Goal: Task Accomplishment & Management: Complete application form

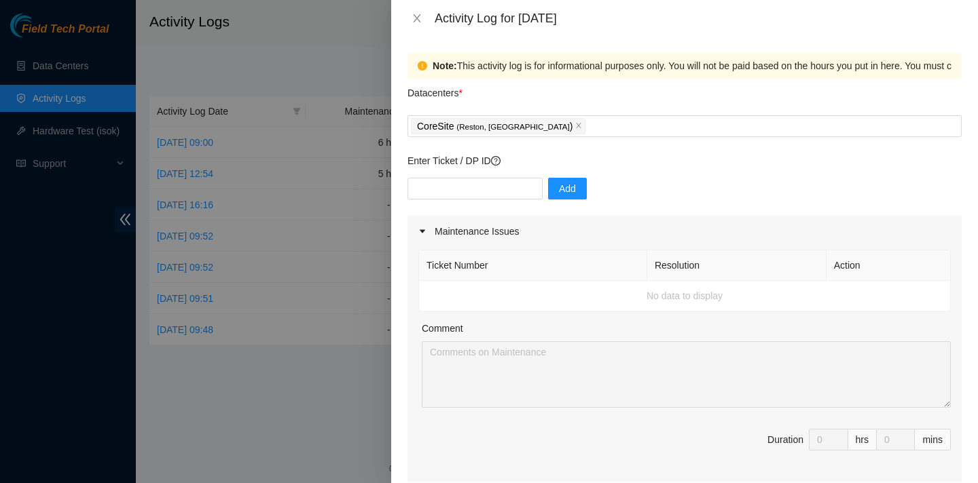
scroll to position [562, 0]
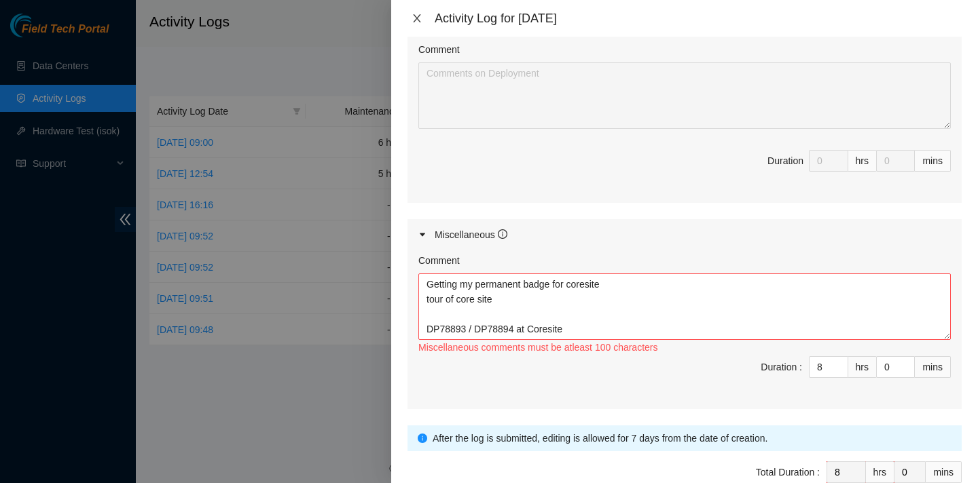
click at [416, 23] on icon "close" at bounding box center [416, 18] width 11 height 11
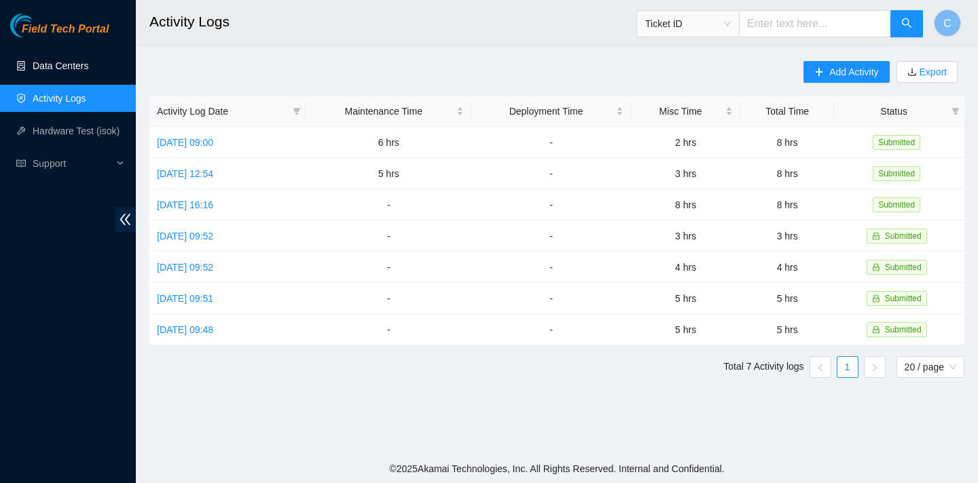
click at [65, 64] on link "Data Centers" at bounding box center [61, 65] width 56 height 11
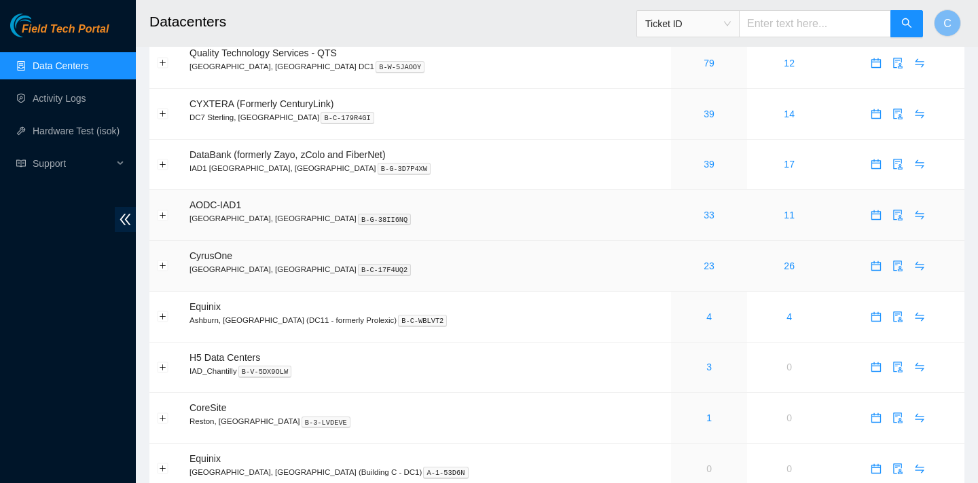
scroll to position [207, 0]
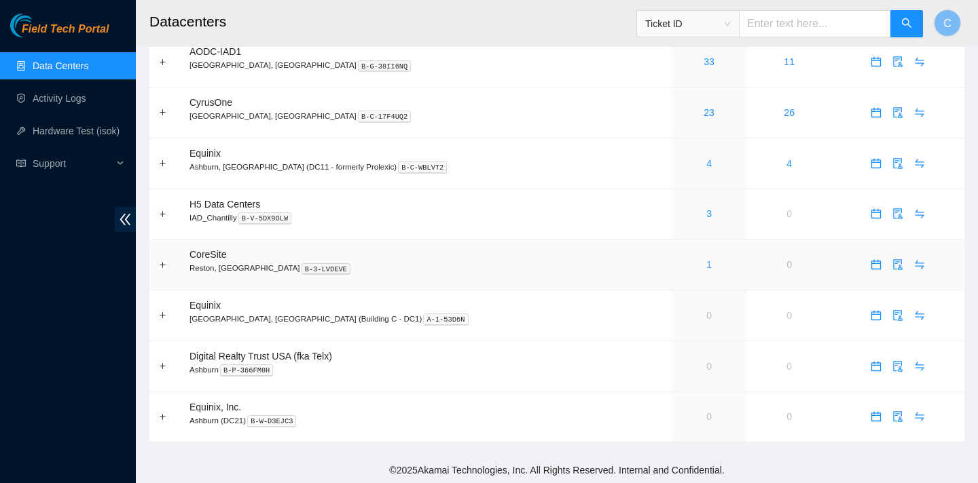
click at [706, 263] on link "1" at bounding box center [708, 264] width 5 height 11
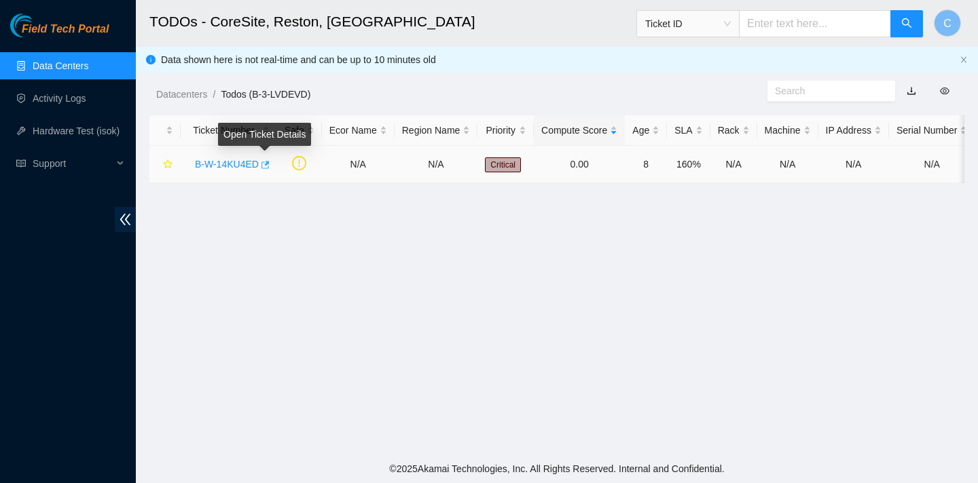
click at [267, 162] on icon "button" at bounding box center [264, 165] width 10 height 10
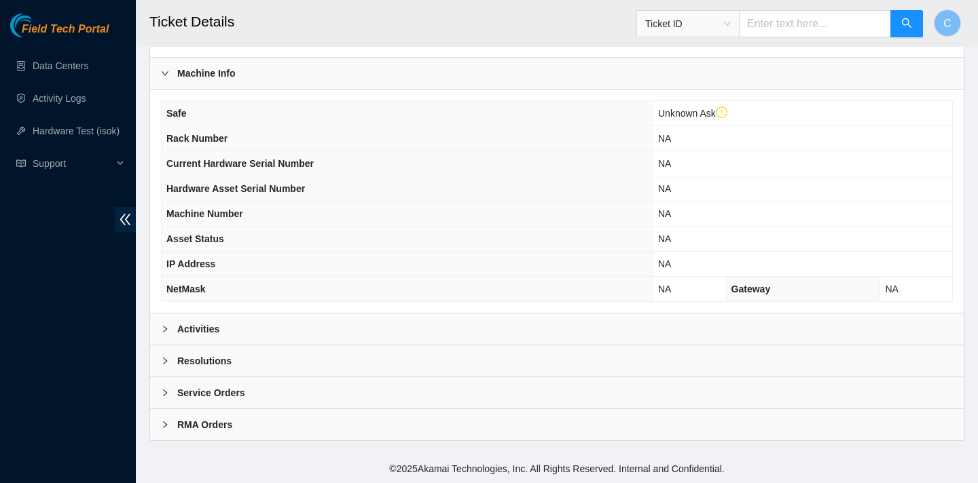
scroll to position [404, 0]
click at [423, 316] on div "Activities" at bounding box center [556, 329] width 813 height 31
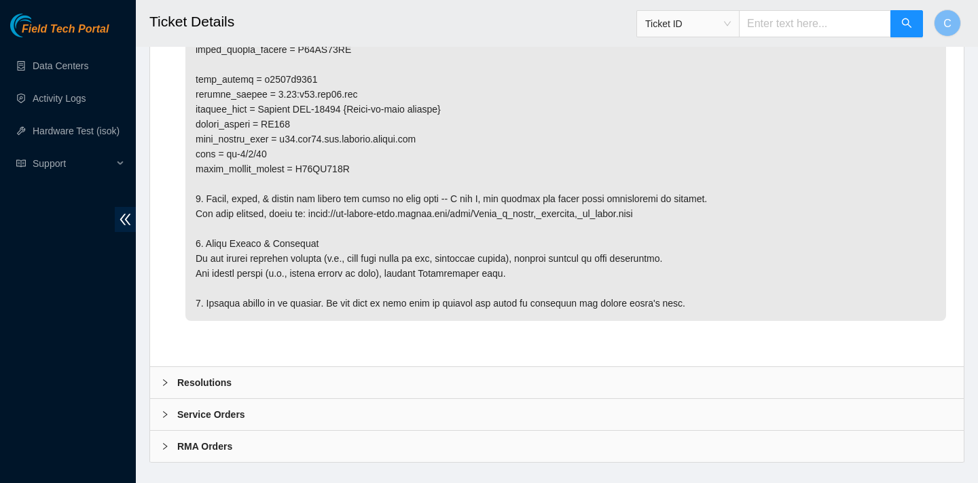
scroll to position [921, 0]
click at [398, 391] on div "Resolutions" at bounding box center [556, 381] width 813 height 31
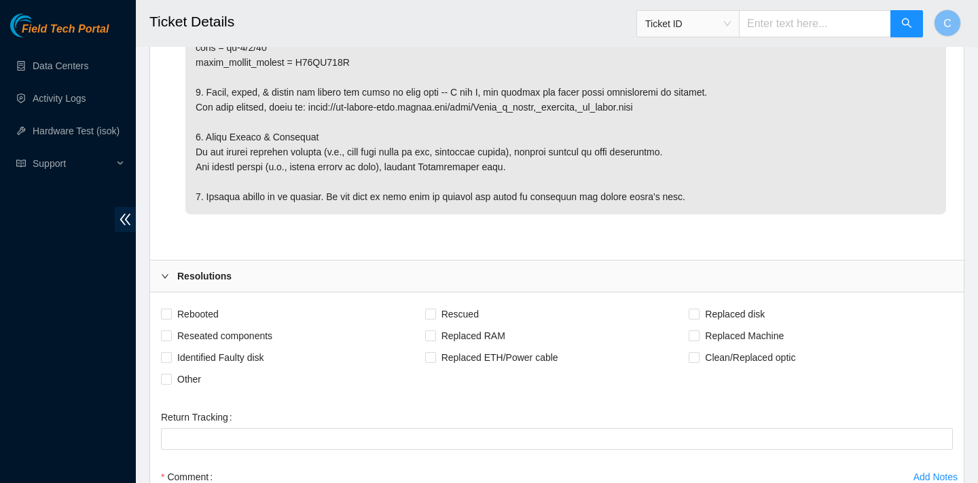
scroll to position [1124, 0]
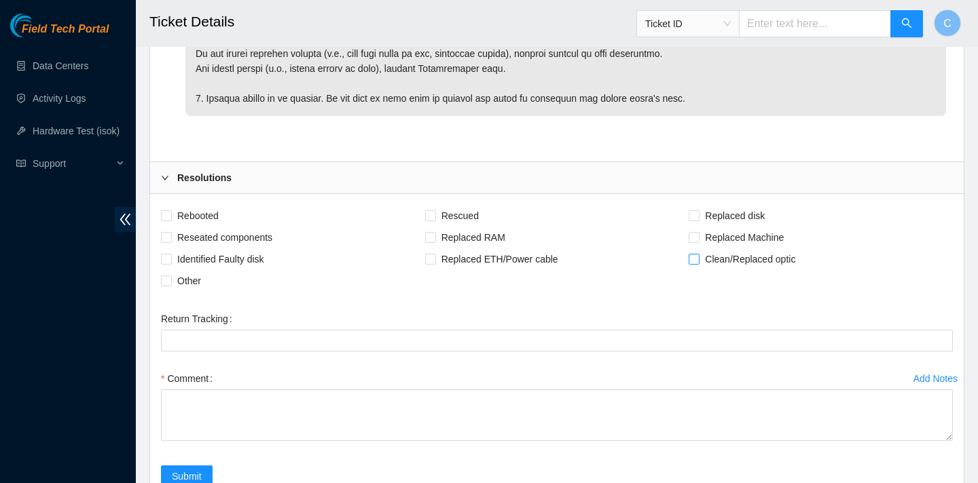
click at [694, 263] on input "Clean/Replaced optic" at bounding box center [694, 259] width 10 height 10
checkbox input "true"
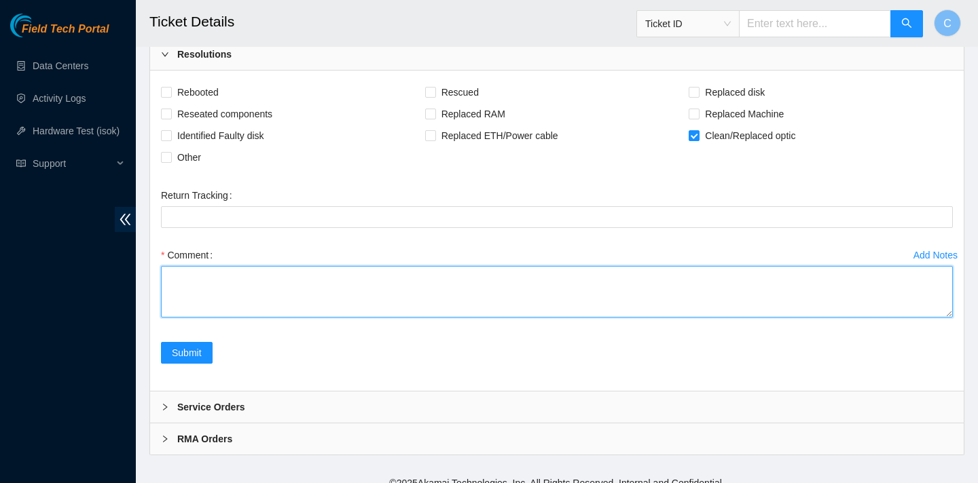
click at [382, 287] on textarea "Comment" at bounding box center [557, 292] width 792 height 52
type textarea "s"
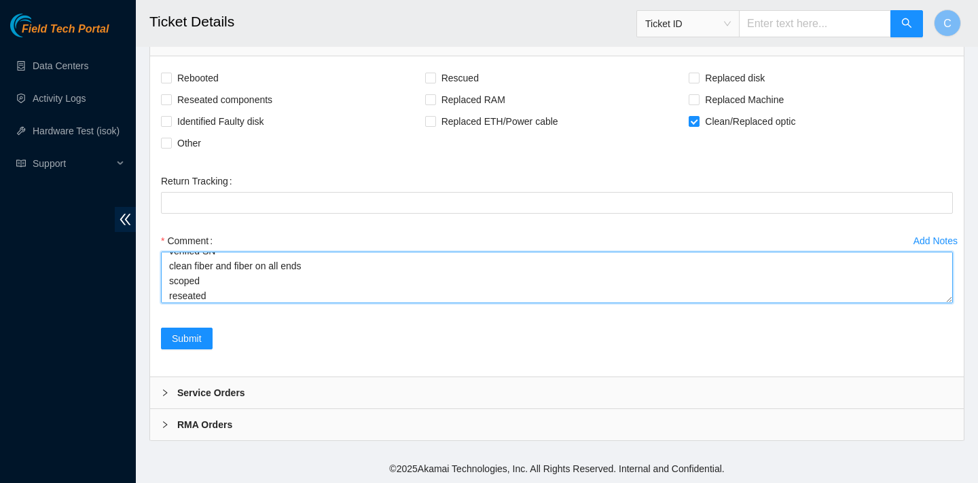
scroll to position [3, 0]
click at [191, 276] on textarea "verified SN clean fiber and fiber on all ends scoped reseated nothing unusual o…" at bounding box center [557, 278] width 792 height 52
click at [268, 275] on textarea "verified SN cleaned fiber and fiber on all ends scoped reseated nothing unusual…" at bounding box center [557, 278] width 792 height 52
type textarea "verified SN cleaned fiber and optics on all ends scoped reseated nothing unusua…"
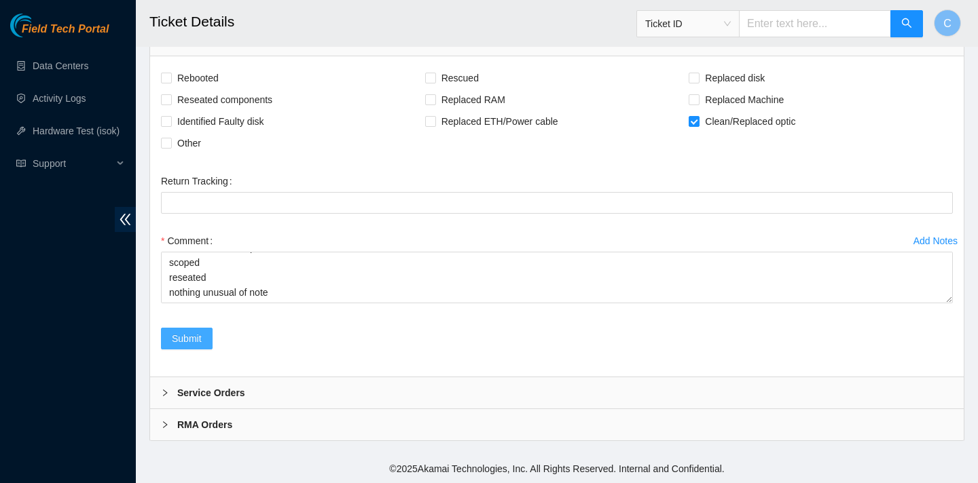
click at [195, 334] on span "Submit" at bounding box center [187, 338] width 30 height 15
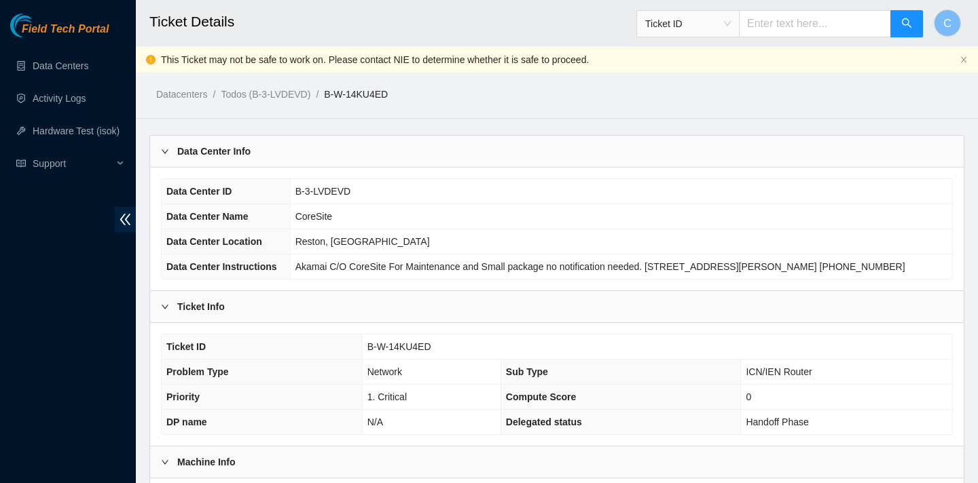
scroll to position [404, 0]
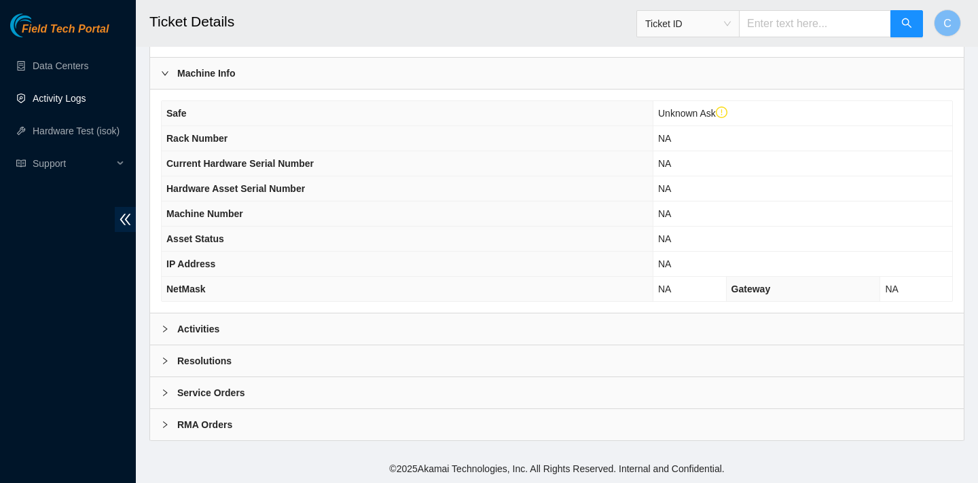
click at [74, 98] on link "Activity Logs" at bounding box center [60, 98] width 54 height 11
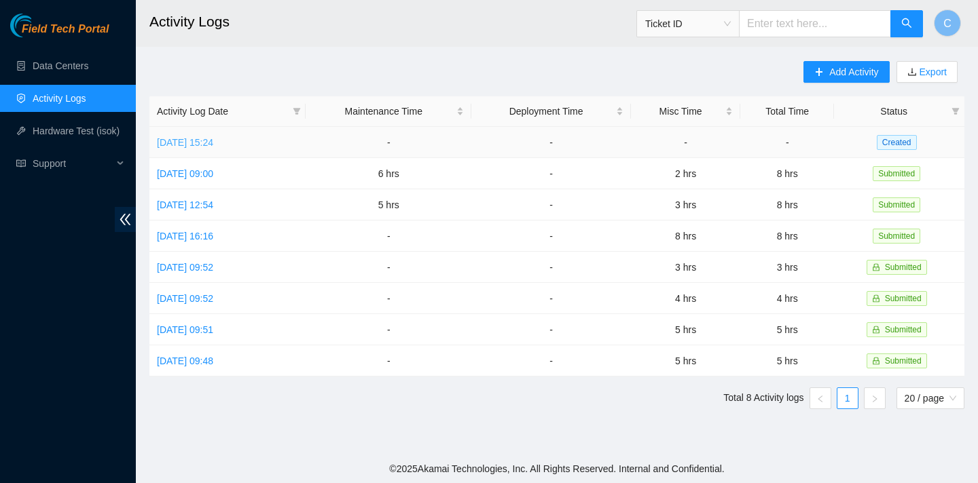
click at [213, 138] on link "Fri, 05 Sep 2025 15:24" at bounding box center [185, 142] width 56 height 11
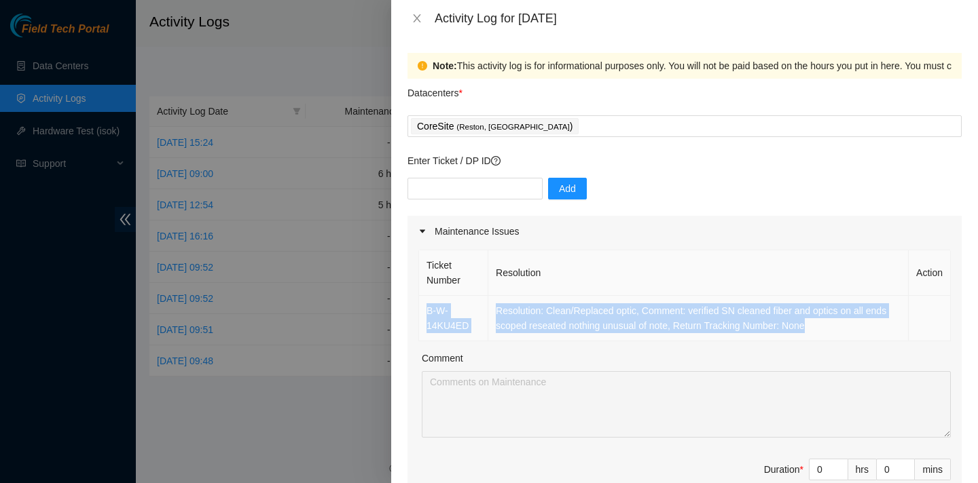
drag, startPoint x: 421, startPoint y: 308, endPoint x: 837, endPoint y: 331, distance: 416.9
click at [837, 331] on tr "B-W-14KU4ED Resolution: Clean/Replaced optic, Comment: verified SN cleaned fibe…" at bounding box center [685, 318] width 532 height 45
copy tr "B-W-14KU4ED Resolution: Clean/Replaced optic, Comment: verified SN cleaned fibe…"
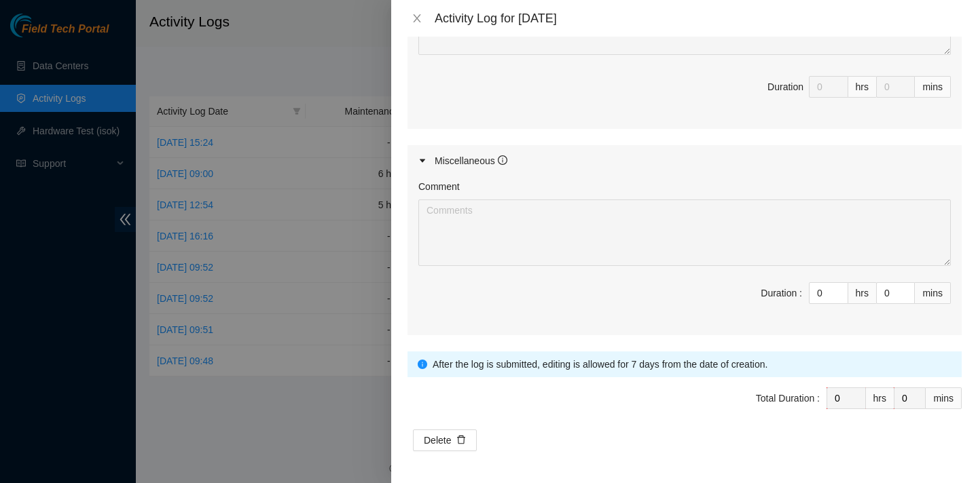
scroll to position [279, 0]
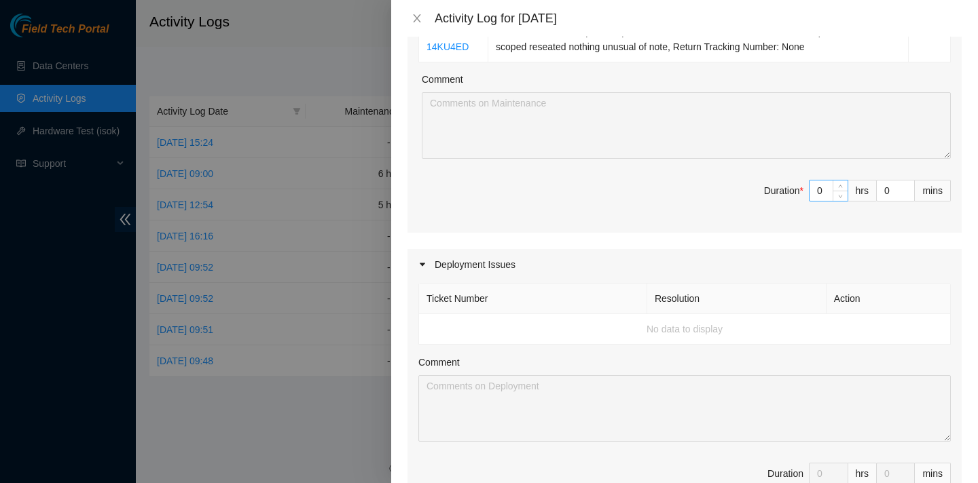
click at [827, 198] on input "0" at bounding box center [828, 191] width 38 height 20
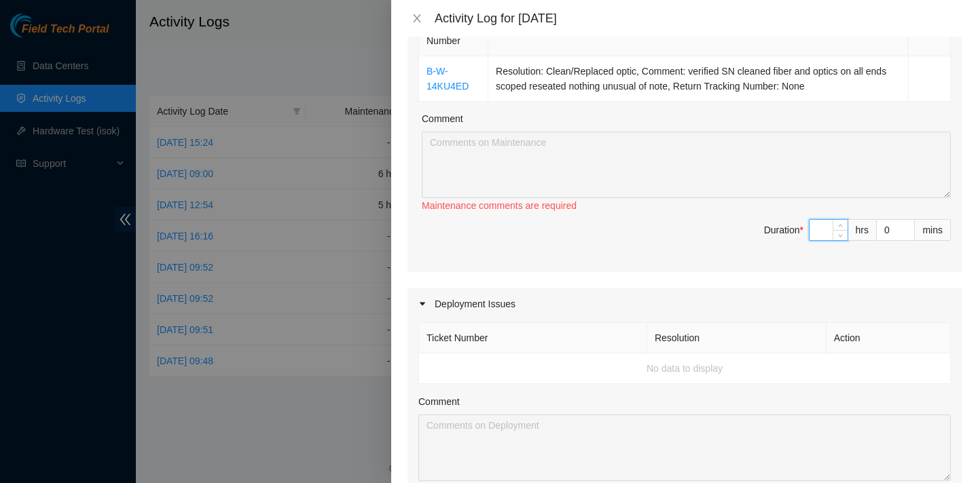
scroll to position [227, 0]
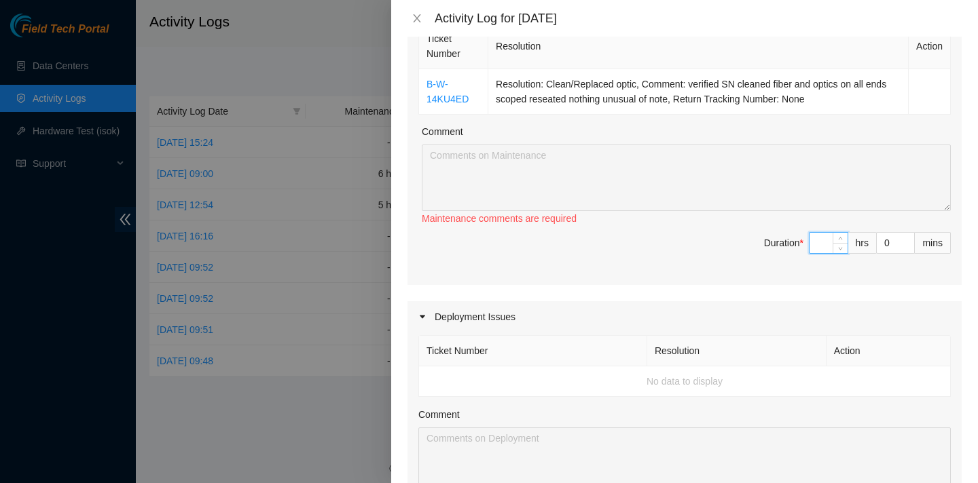
type input "1"
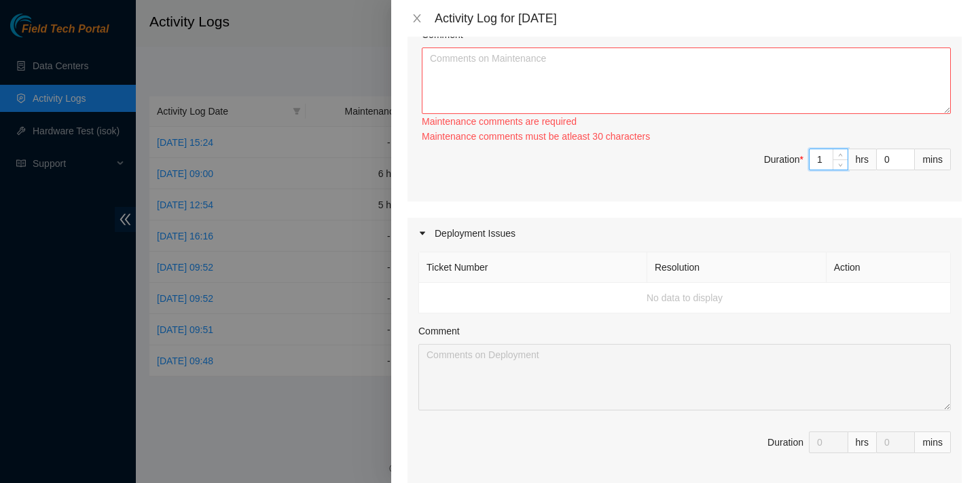
scroll to position [157, 0]
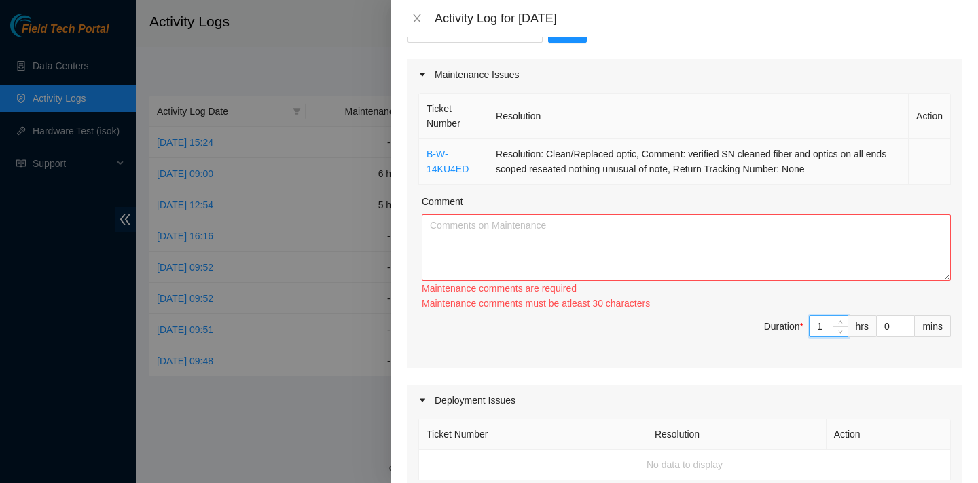
type input "1"
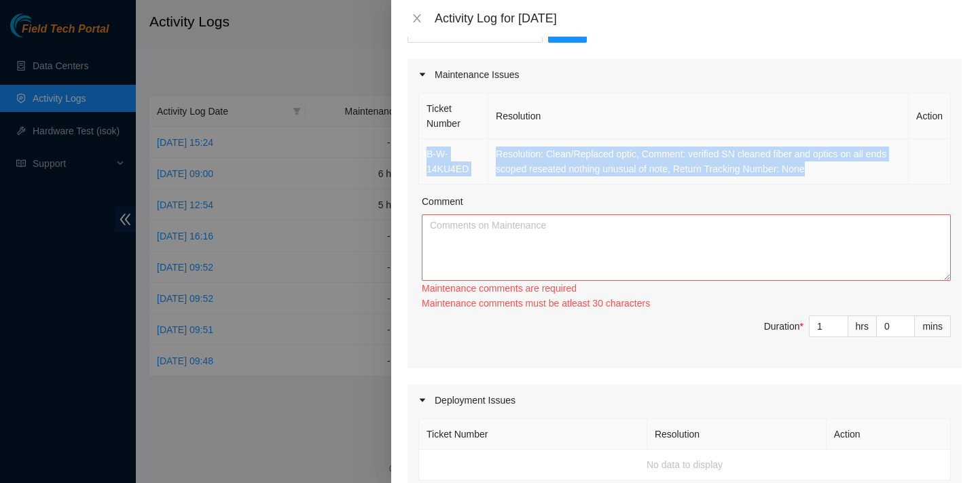
drag, startPoint x: 423, startPoint y: 152, endPoint x: 852, endPoint y: 172, distance: 429.6
click at [852, 172] on tr "B-W-14KU4ED Resolution: Clean/Replaced optic, Comment: verified SN cleaned fibe…" at bounding box center [685, 161] width 532 height 45
copy tr "B-W-14KU4ED Resolution: Clean/Replaced optic, Comment: verified SN cleaned fibe…"
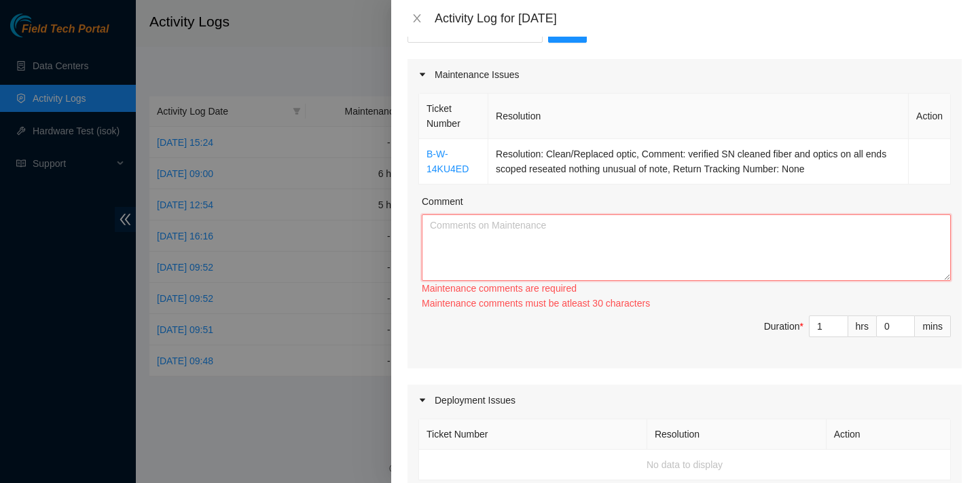
click at [866, 251] on textarea "Comment" at bounding box center [686, 248] width 529 height 67
paste textarea "B-W-14KU4ED Resolution: Clean/Replaced optic, Comment: verified SN cleaned fibe…"
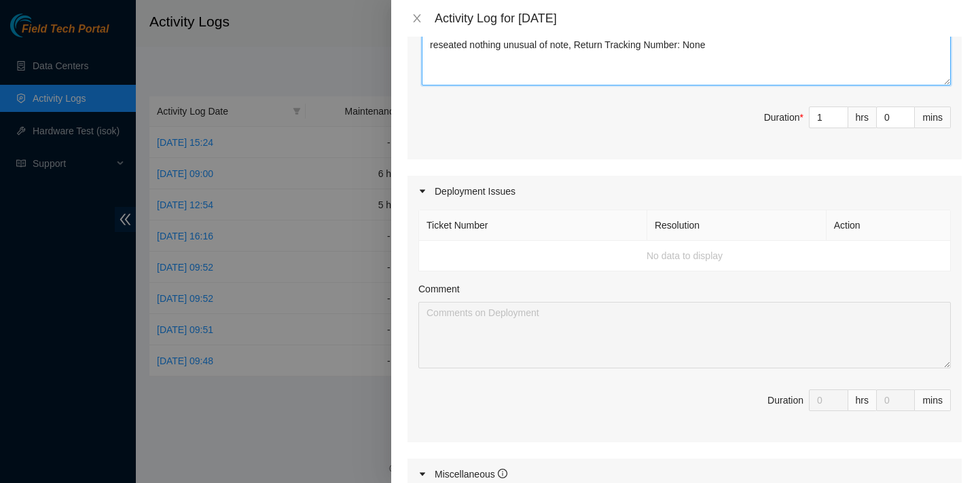
scroll to position [255, 0]
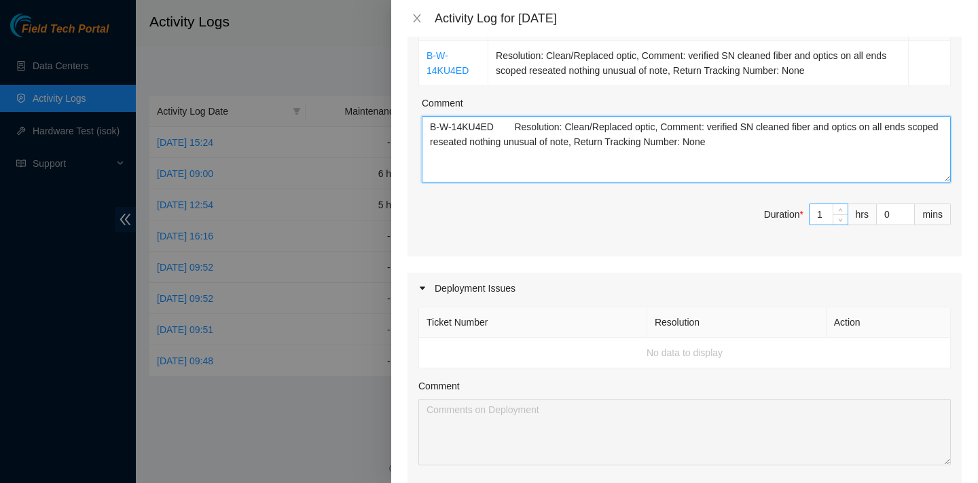
type textarea "B-W-14KU4ED Resolution: Clean/Replaced optic, Comment: verified SN cleaned fibe…"
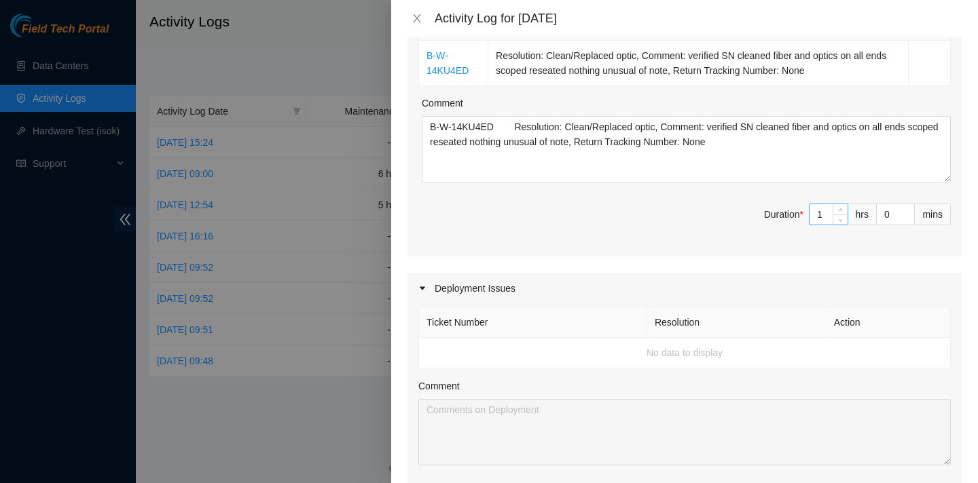
click at [824, 215] on input "1" at bounding box center [828, 214] width 38 height 20
type input "0"
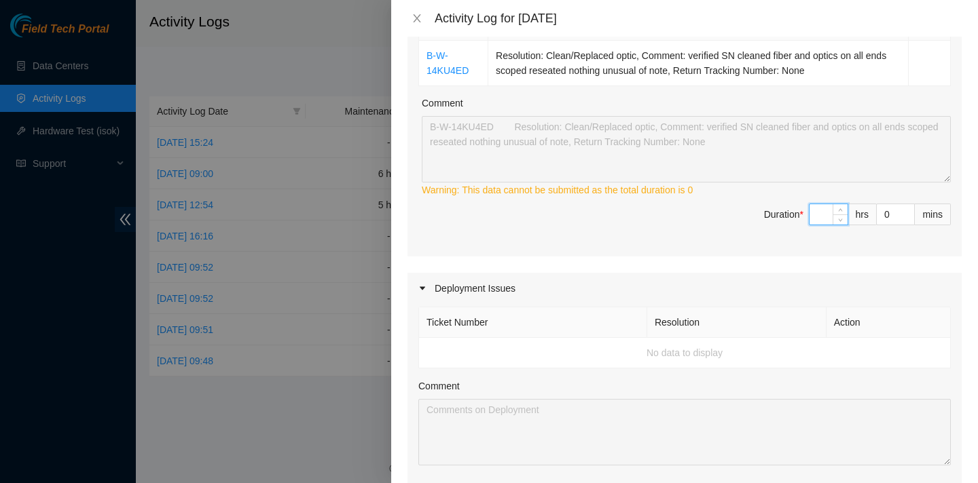
type input "1"
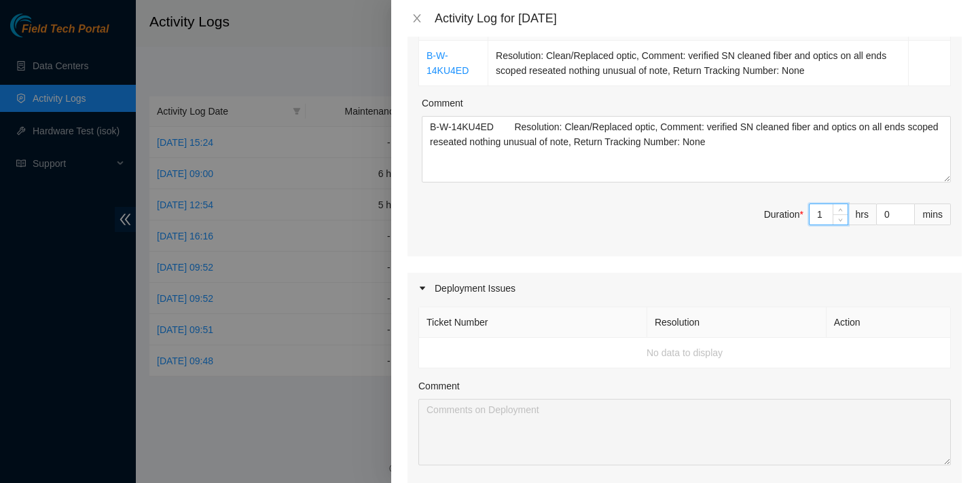
type input "0"
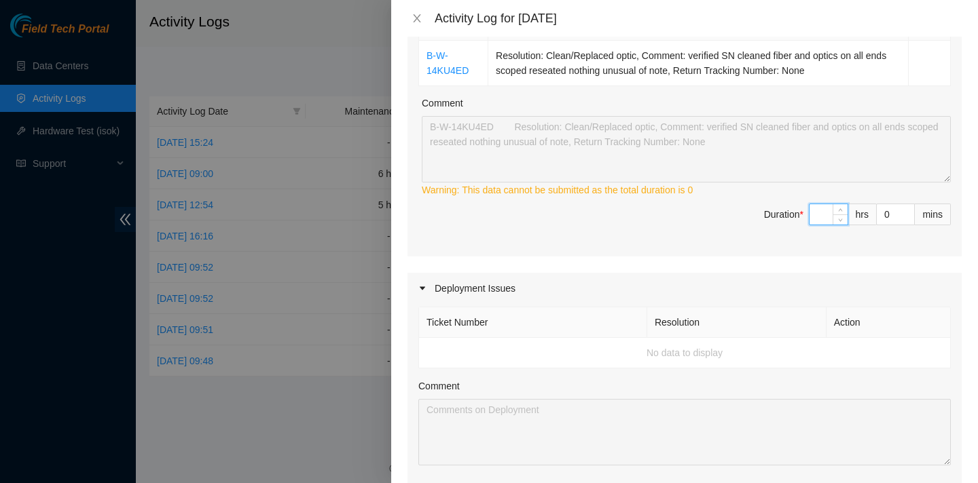
type input "8"
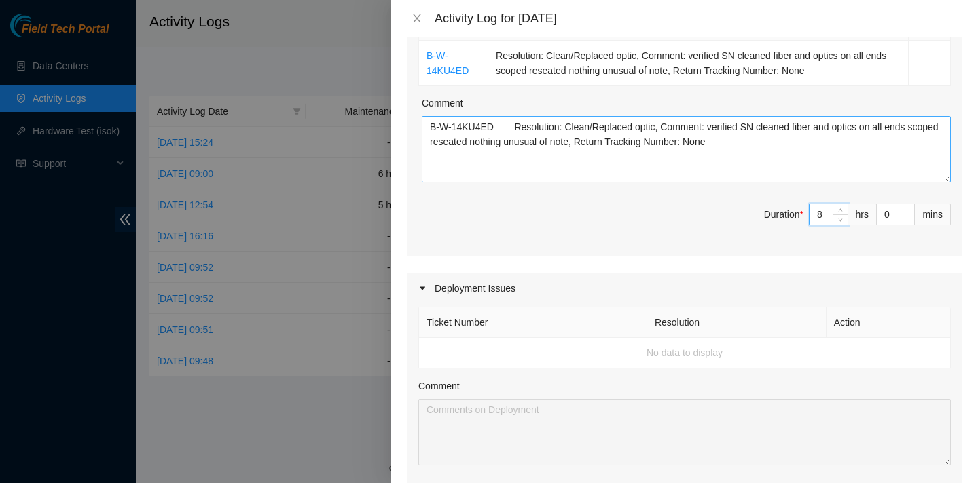
scroll to position [200, 0]
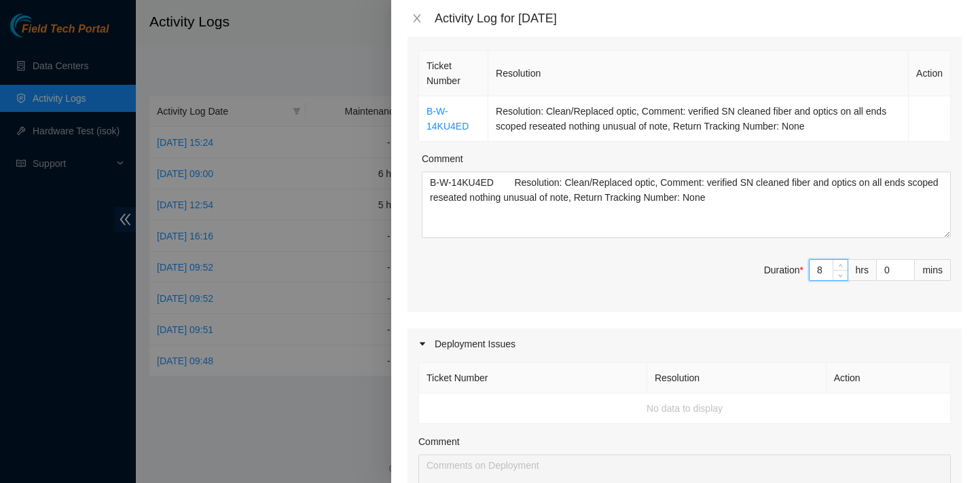
type input "8"
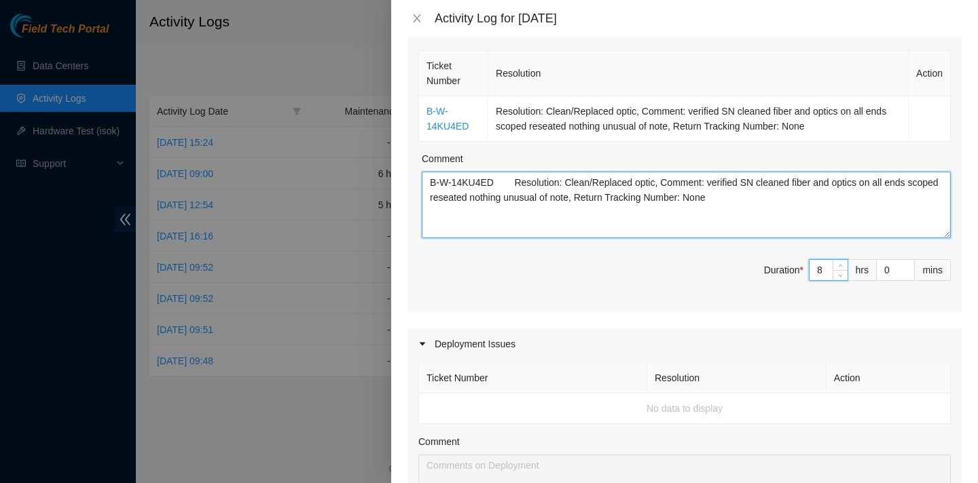
click at [765, 200] on textarea "B-W-14KU4ED Resolution: Clean/Replaced optic, Comment: verified SN cleaned fibe…" at bounding box center [686, 205] width 529 height 67
paste textarea "B-V-5TLJQYI Resolution: Other, Comment: verified path, removed loops, cleaned, …"
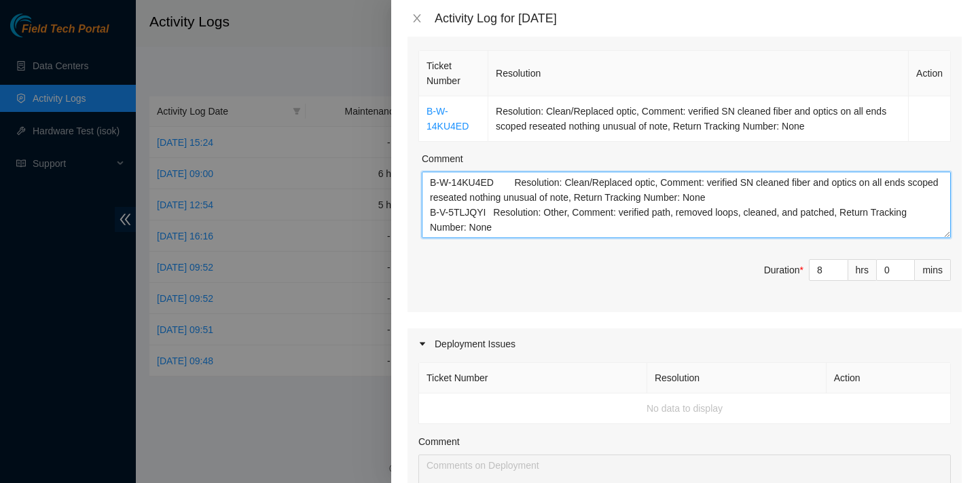
scroll to position [75, 0]
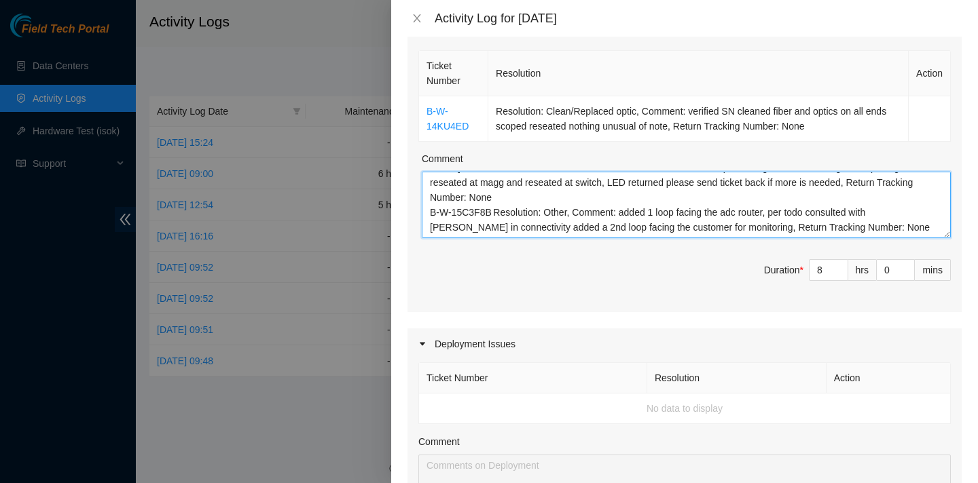
drag, startPoint x: 429, startPoint y: 179, endPoint x: 556, endPoint y: 278, distance: 161.1
click at [556, 278] on div "Ticket Number Resolution Action B-W-14KU4ED Resolution: Clean/Replaced optic, C…" at bounding box center [684, 180] width 554 height 265
type textarea "B-W-14KU4ED Resolution: Clean/Replaced optic, Comment: verified SN cleaned fibe…"
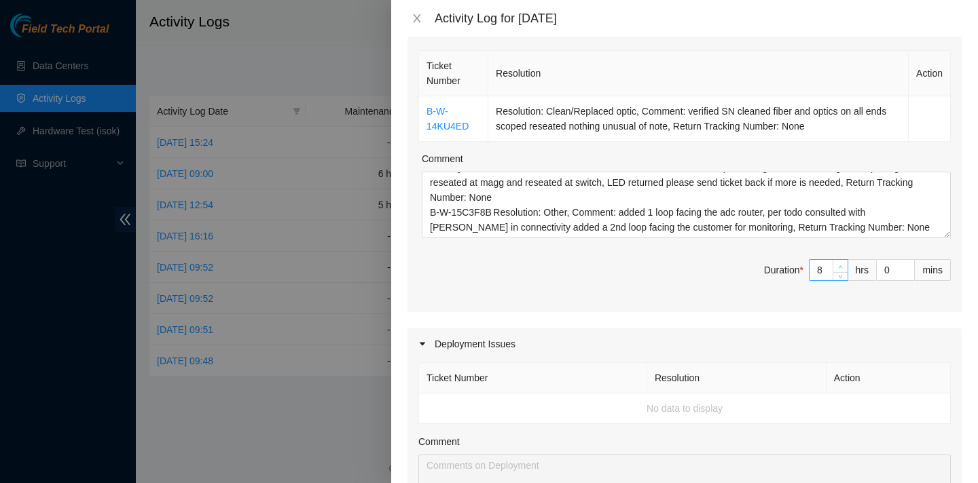
type input "9"
click at [835, 265] on span "Increase Value" at bounding box center [839, 266] width 15 height 12
type input "0"
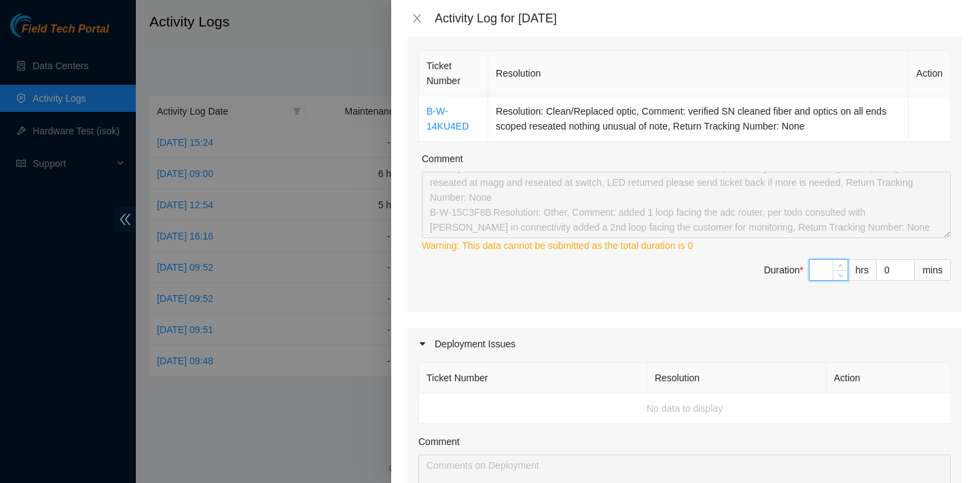
type input "2"
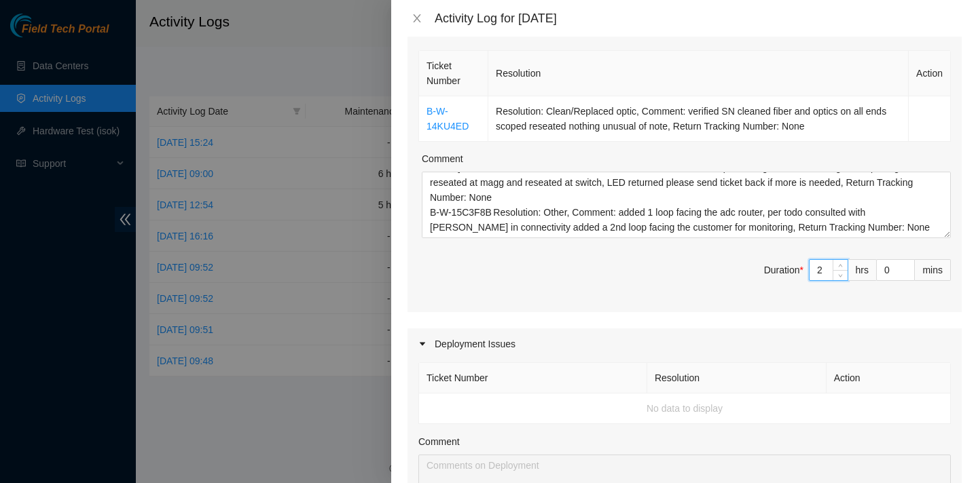
type input "2"
click at [822, 301] on div "Ticket Number Resolution Action B-W-14KU4ED Resolution: Clean/Replaced optic, C…" at bounding box center [684, 180] width 554 height 265
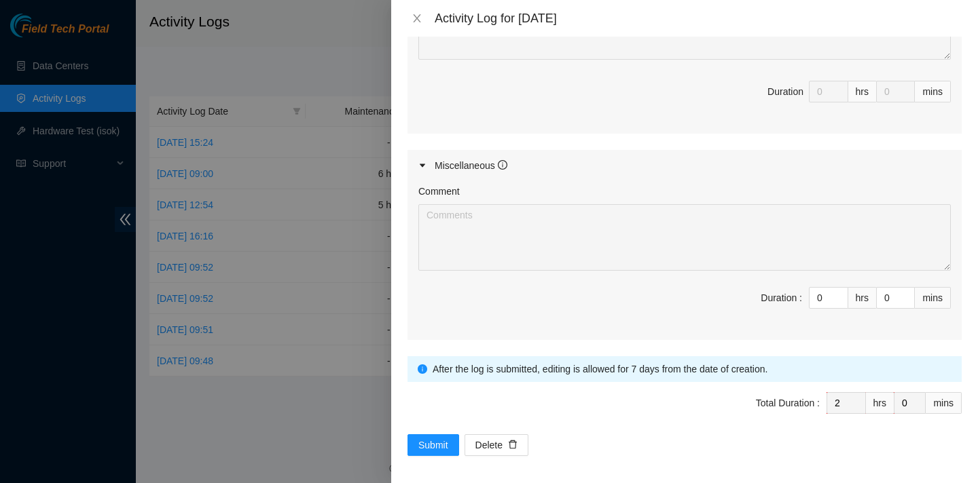
scroll to position [666, 0]
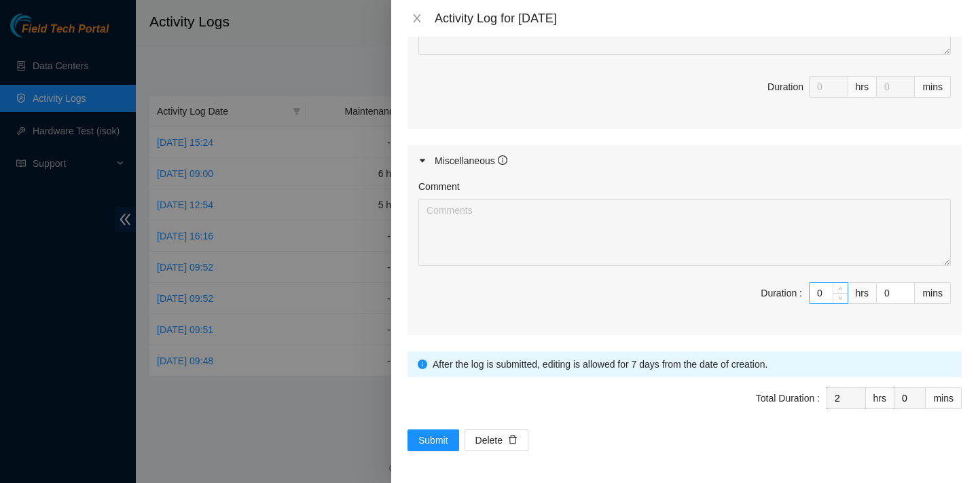
click at [823, 294] on input "0" at bounding box center [828, 293] width 38 height 20
type input "6"
type input "8"
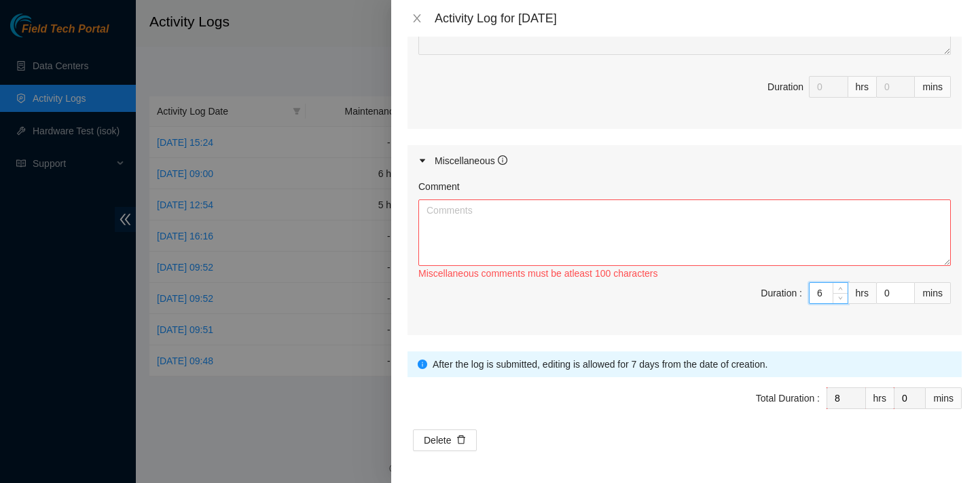
type input "6"
click at [720, 245] on textarea "Comment" at bounding box center [684, 233] width 532 height 67
paste textarea "Please run fibers for Coresite Tab: https://docs.google.com/spreadsheets/d/1y1L…"
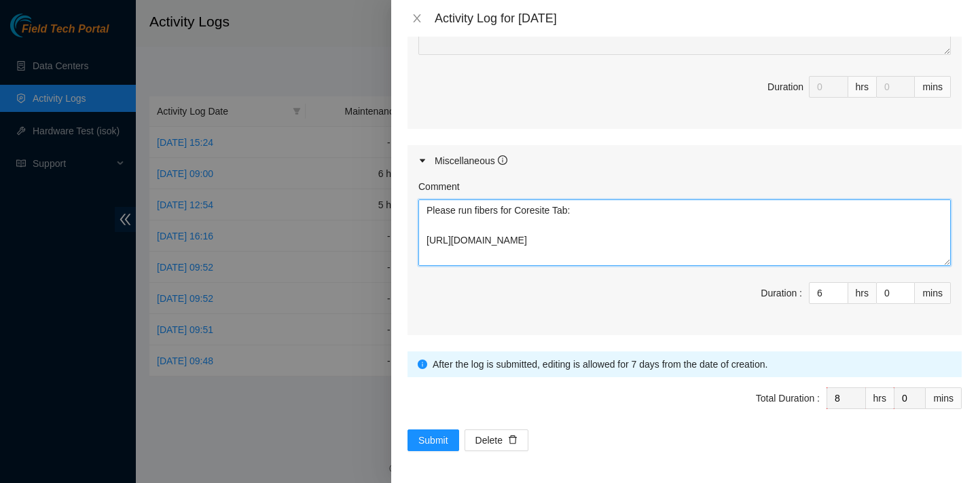
scroll to position [145, 0]
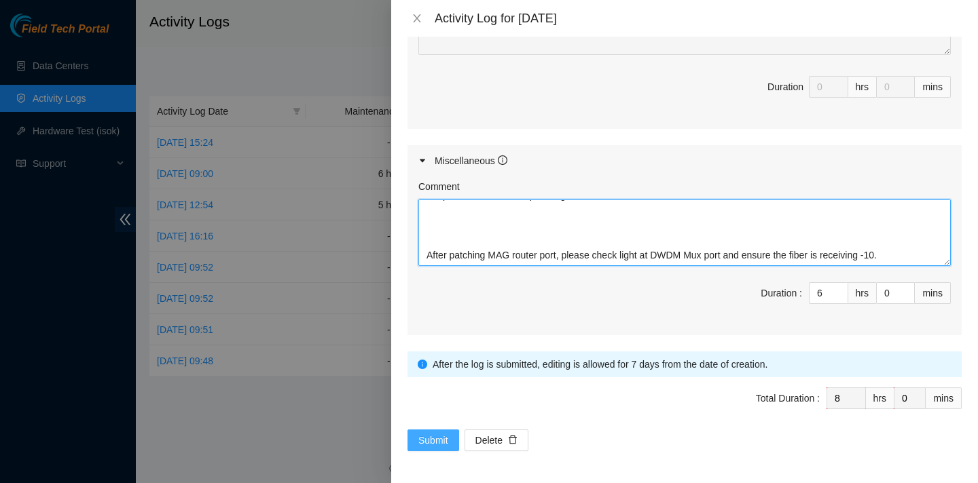
type textarea "Please run fibers for Coresite Tab: https://docs.google.com/spreadsheets/d/1y1L…"
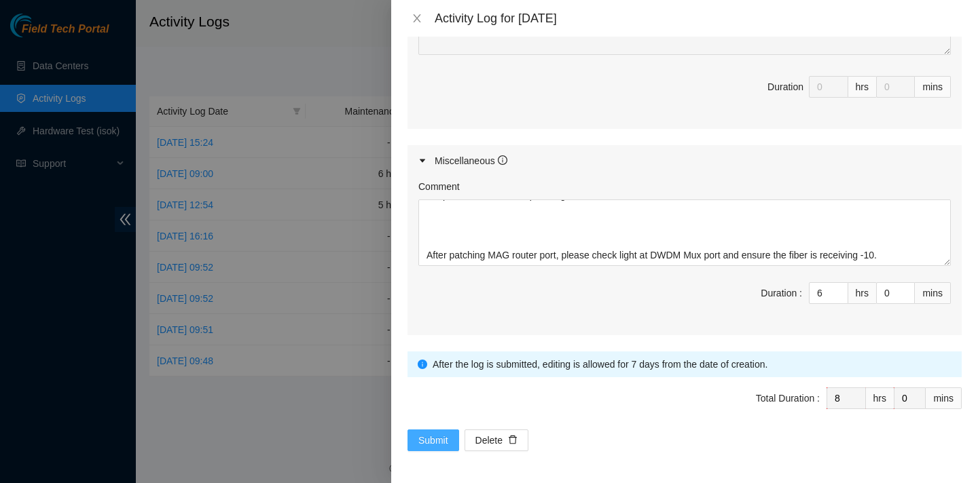
click at [433, 435] on span "Submit" at bounding box center [433, 440] width 30 height 15
